Goal: Task Accomplishment & Management: Manage account settings

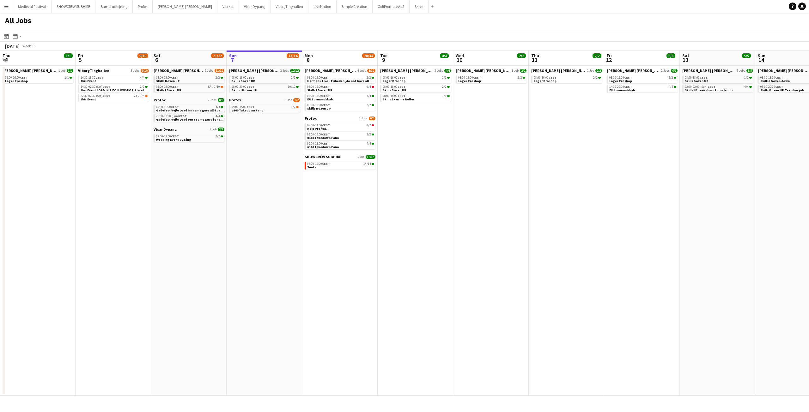
scroll to position [0, 151]
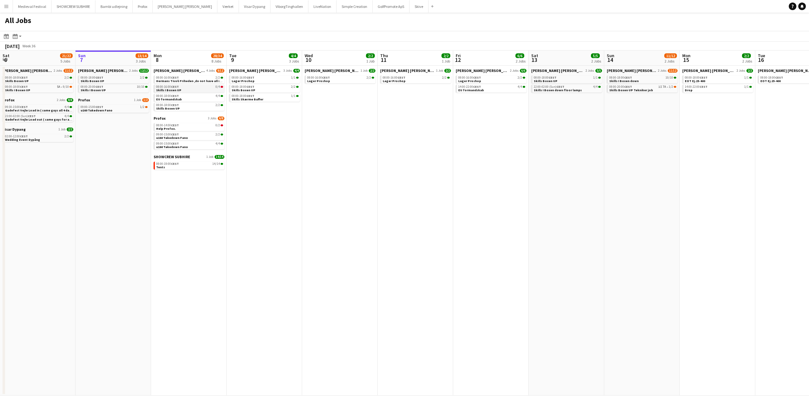
click at [197, 86] on div "08:00-16:00 CEST 0/4" at bounding box center [189, 86] width 67 height 3
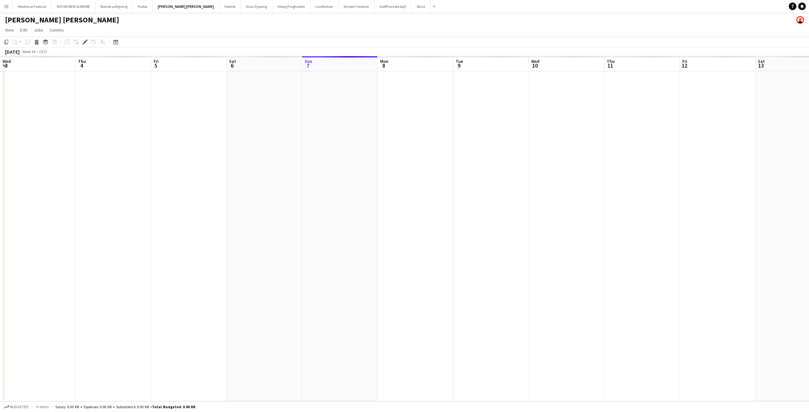
scroll to position [0, 217]
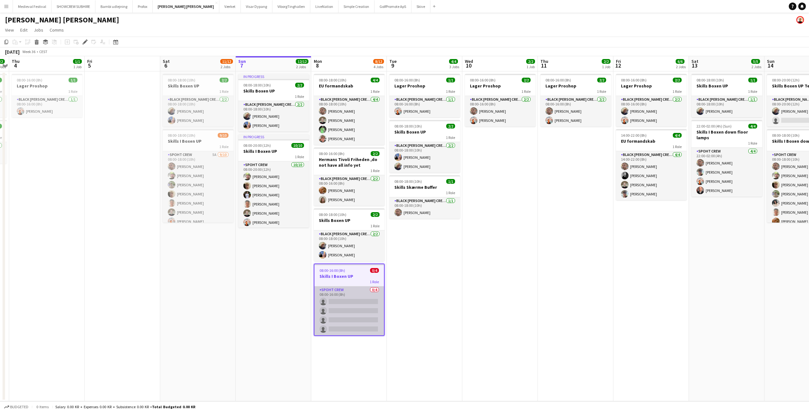
click at [348, 300] on app-card-role "Spoht Crew 0/4 08:00-16:00 (8h) single-neutral-actions single-neutral-actions s…" at bounding box center [349, 311] width 70 height 49
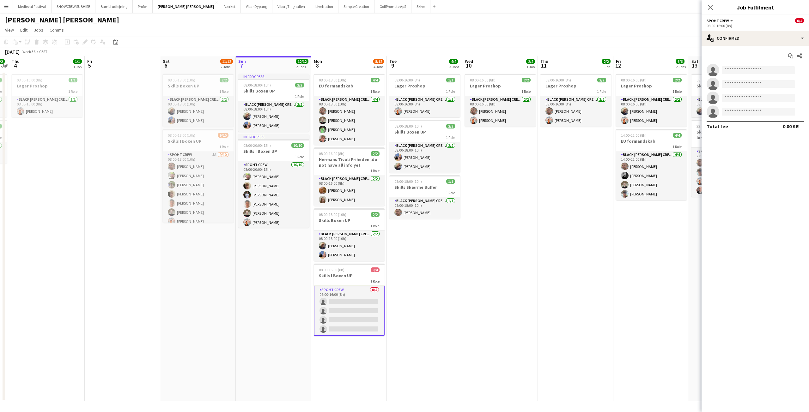
click at [485, 259] on app-date-cell "08:00-16:00 (8h) 2/2 Lager Proshop 1 Role Black [PERSON_NAME] Crew ([PERSON_NAM…" at bounding box center [500, 236] width 76 height 330
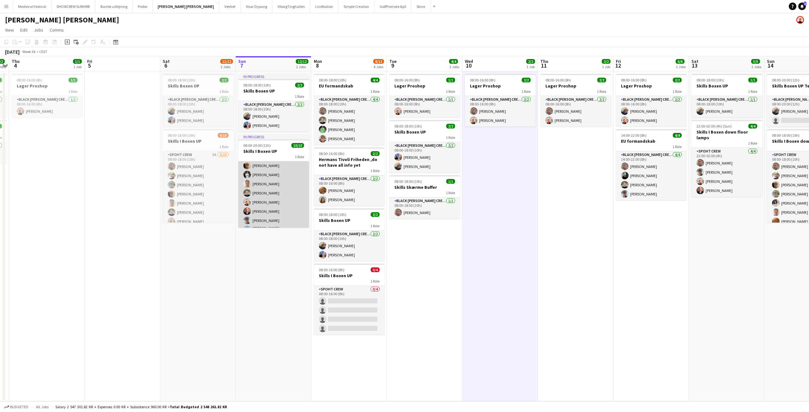
scroll to position [38, 0]
drag, startPoint x: 292, startPoint y: 209, endPoint x: 235, endPoint y: 261, distance: 77.1
click at [235, 261] on app-date-cell "08:00-18:00 (10h) 2/2 Skills Boxen UP 1 Role Black [PERSON_NAME] ([PERSON_NAME]…" at bounding box center [198, 236] width 76 height 330
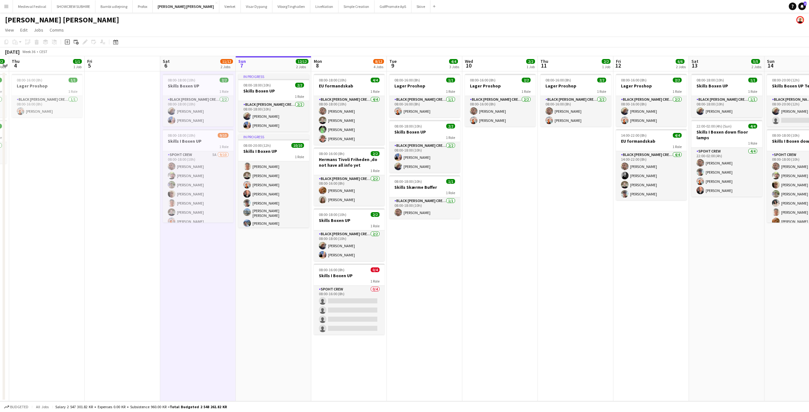
click at [4, 7] on app-icon "Menu" at bounding box center [6, 6] width 5 height 5
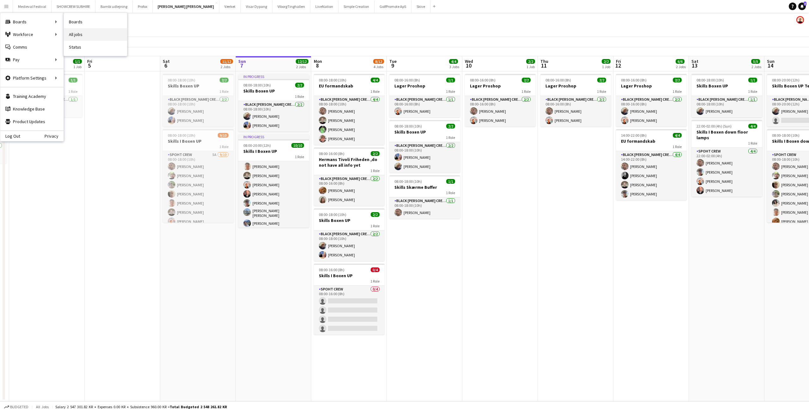
click at [82, 31] on link "All jobs" at bounding box center [95, 34] width 63 height 13
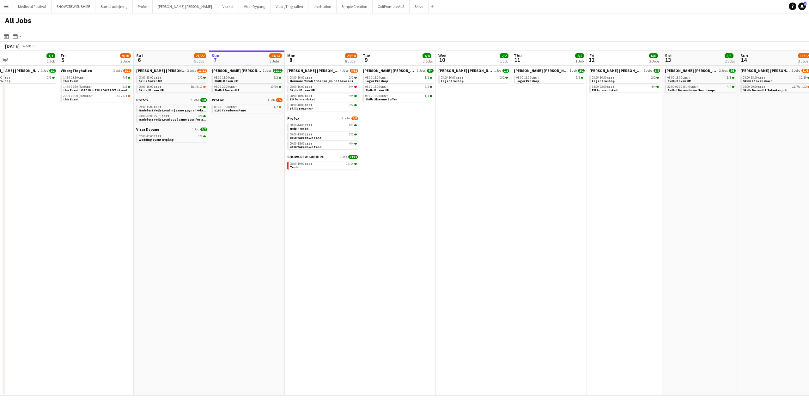
drag, startPoint x: 220, startPoint y: 132, endPoint x: 354, endPoint y: 140, distance: 134.8
click at [360, 143] on app-calendar-viewport "Tue 2 24/24 5 Jobs Wed 3 6/6 4 Jobs Thu 4 1/1 1 Job Fri 5 9/10 3 Jobs Sat 6 21/…" at bounding box center [404, 223] width 809 height 345
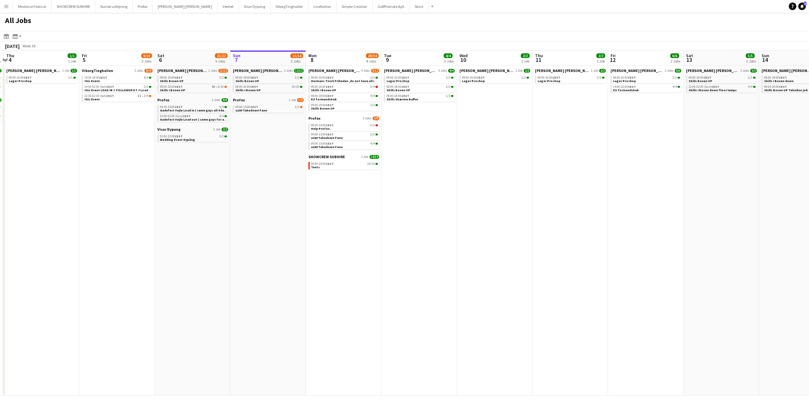
scroll to position [0, 139]
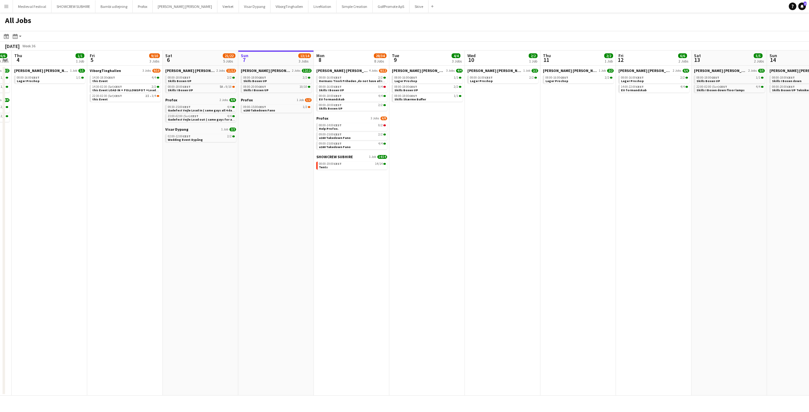
drag, startPoint x: 251, startPoint y: 140, endPoint x: 265, endPoint y: 141, distance: 13.3
click at [265, 141] on app-calendar-viewport "Tue 2 24/24 5 Jobs Wed 3 6/6 4 Jobs Thu 4 1/1 1 Job Fri 5 9/10 3 Jobs Sat 6 21/…" at bounding box center [404, 223] width 809 height 345
